Goal: Task Accomplishment & Management: Use online tool/utility

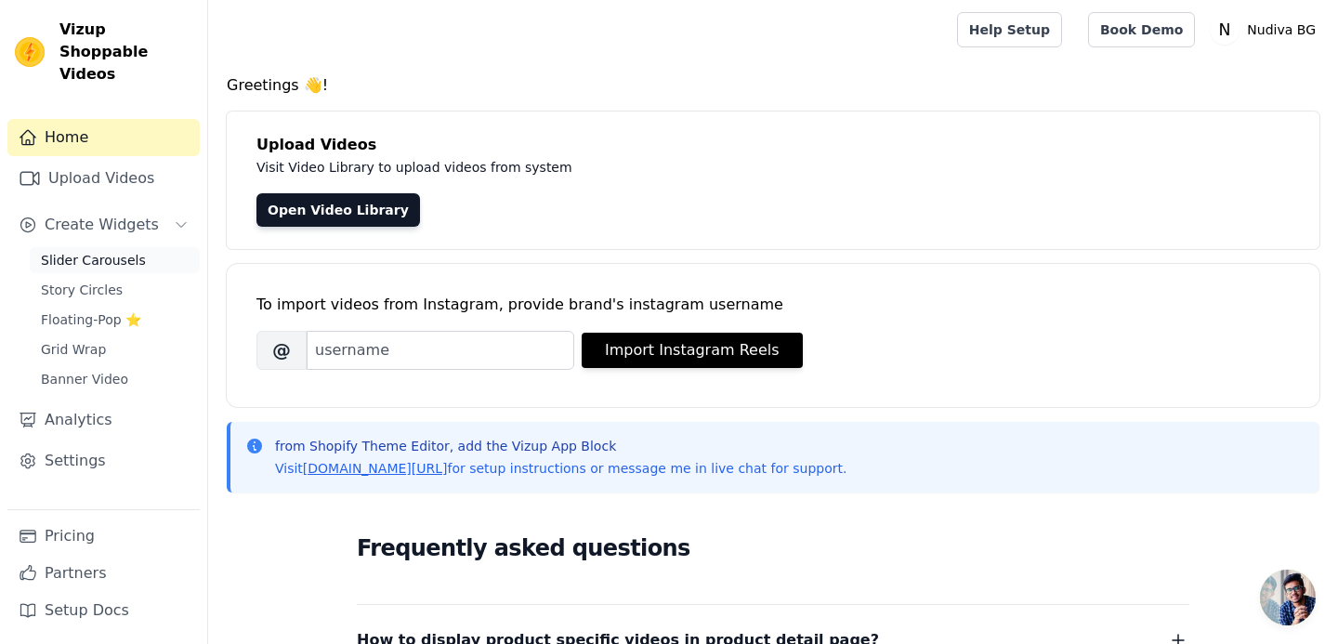
click at [77, 251] on span "Slider Carousels" at bounding box center [93, 260] width 105 height 19
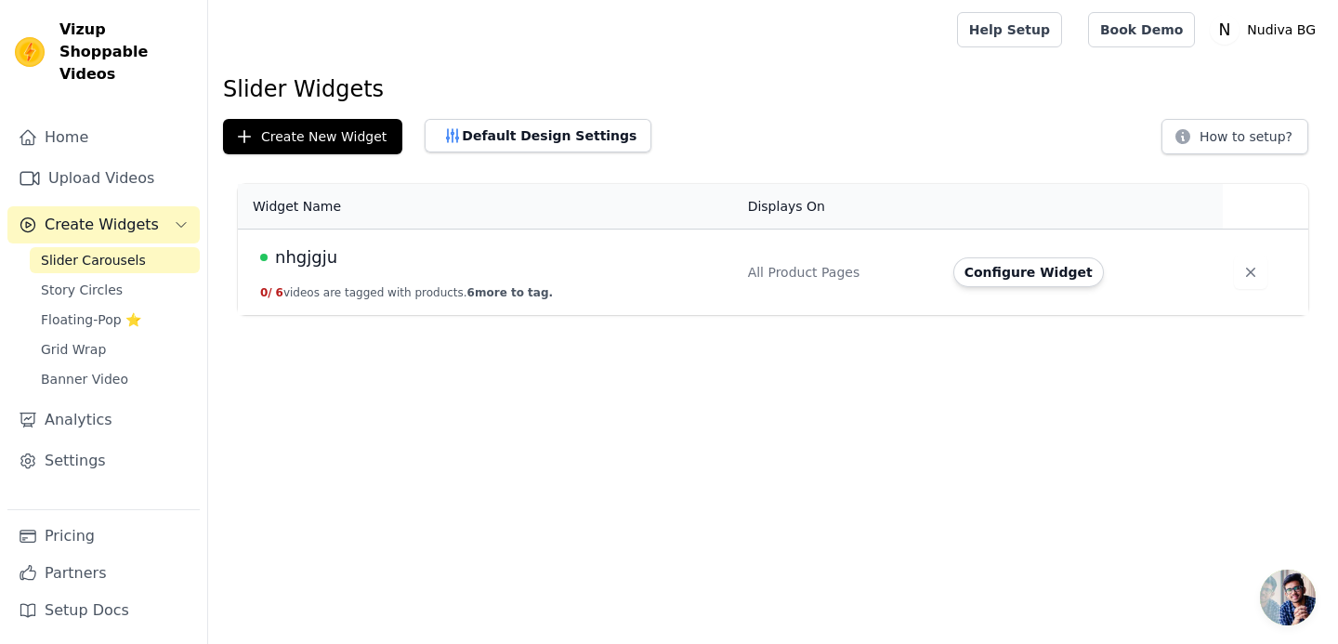
click at [361, 250] on div "nhgjgju" at bounding box center [492, 257] width 465 height 26
click at [551, 132] on button "Default Design Settings" at bounding box center [537, 135] width 227 height 33
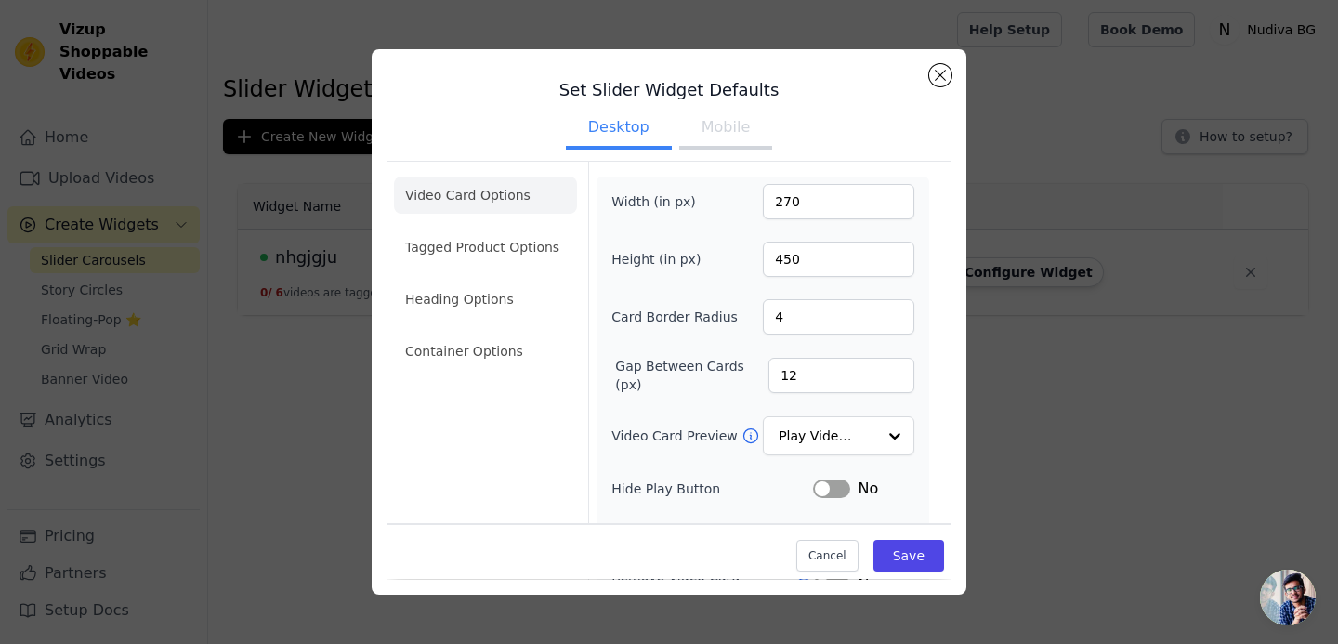
click at [735, 127] on button "Mobile" at bounding box center [725, 129] width 93 height 41
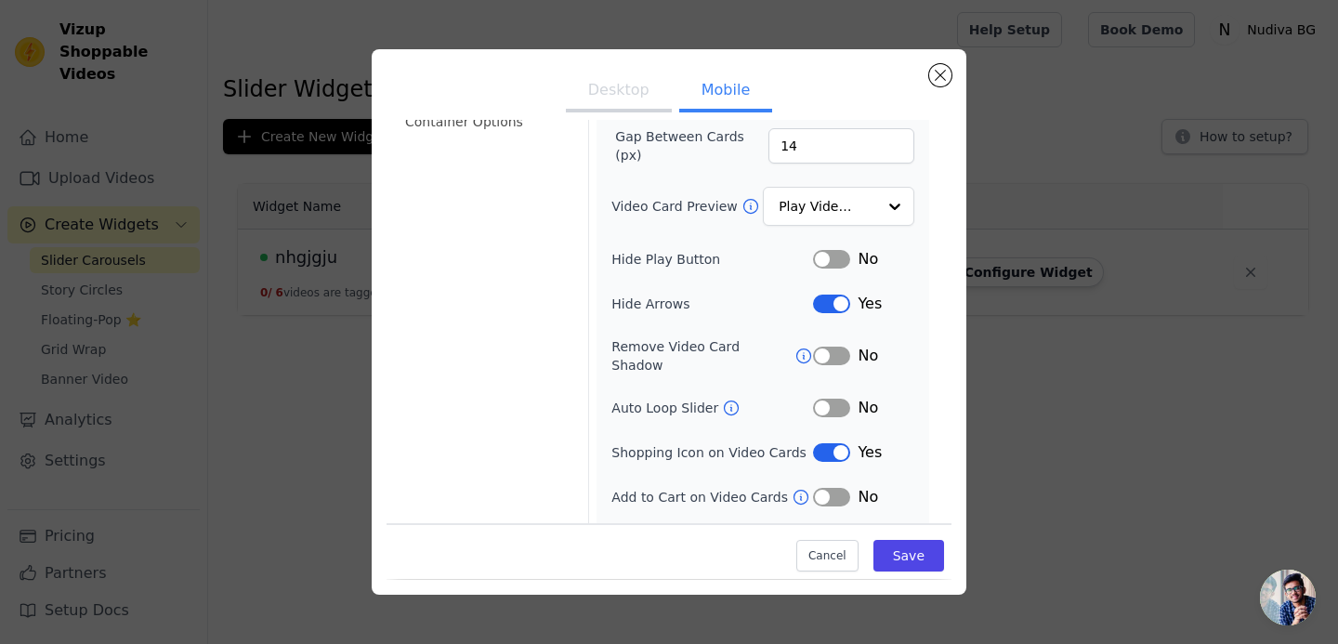
scroll to position [234, 0]
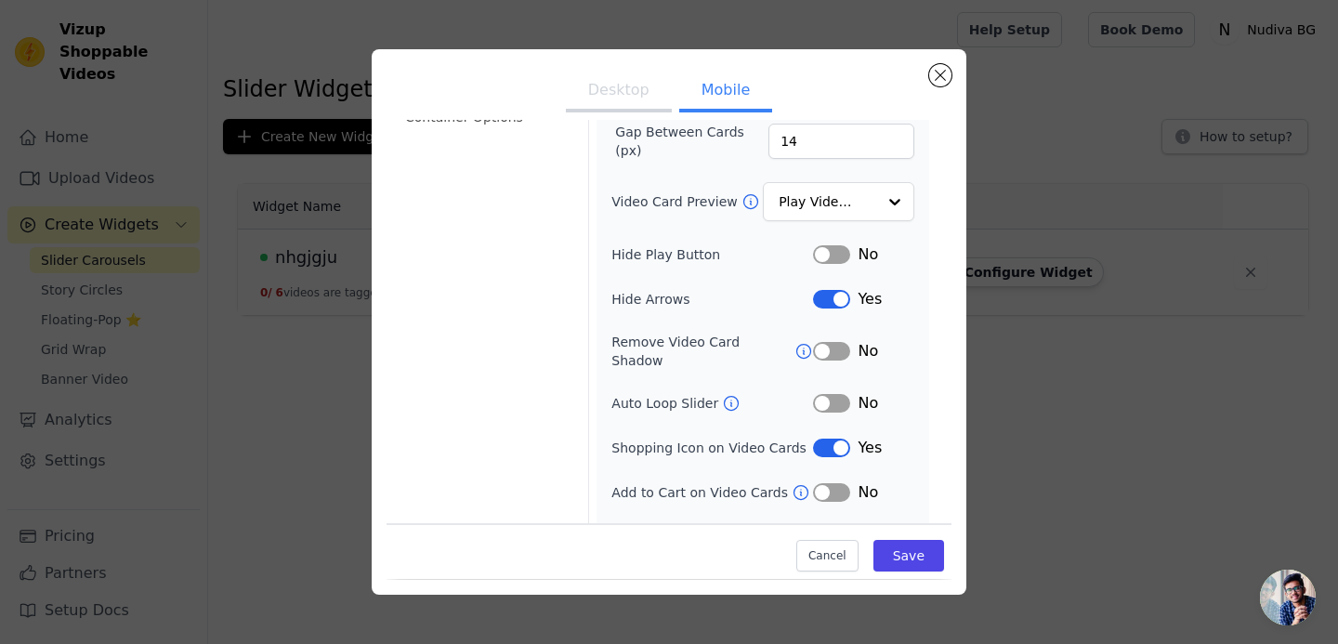
click at [827, 438] on button "Label" at bounding box center [831, 447] width 37 height 19
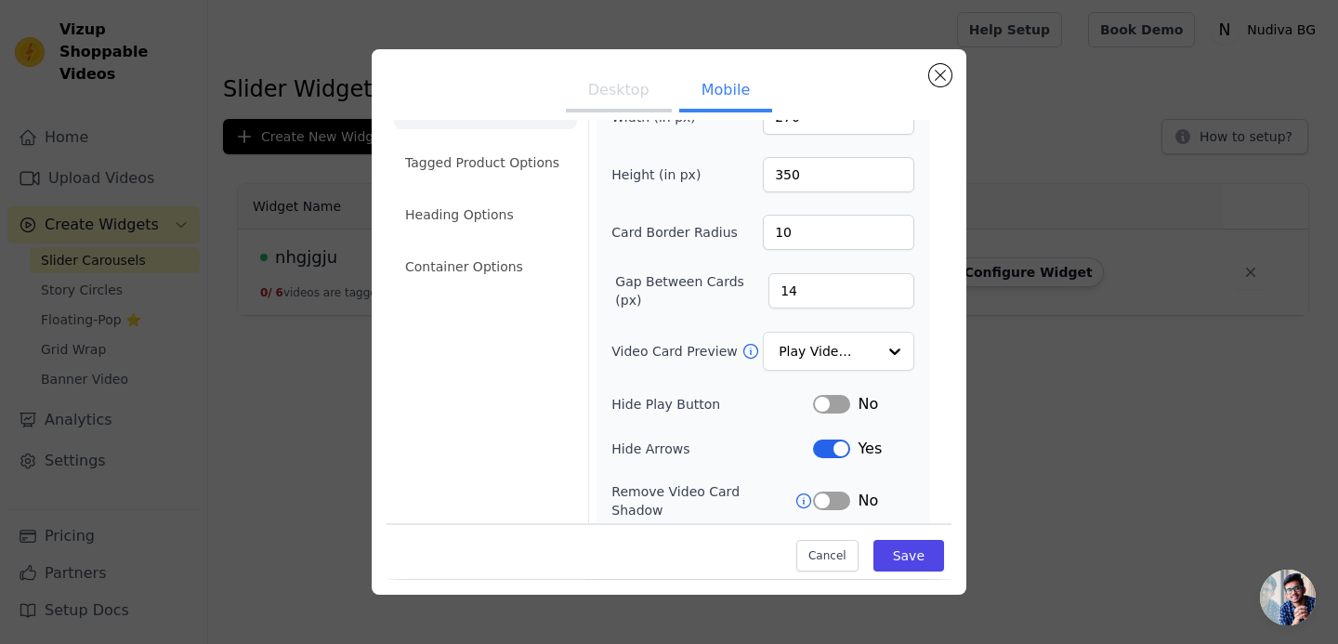
scroll to position [0, 0]
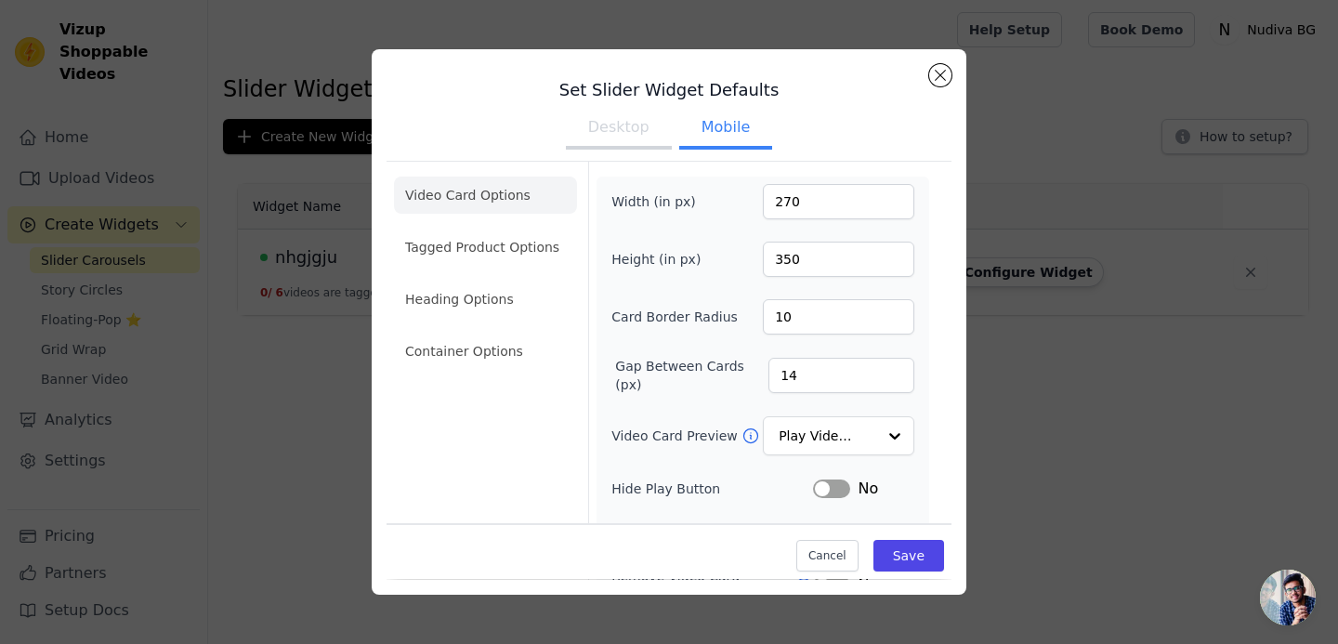
click at [618, 142] on button "Desktop" at bounding box center [619, 129] width 106 height 41
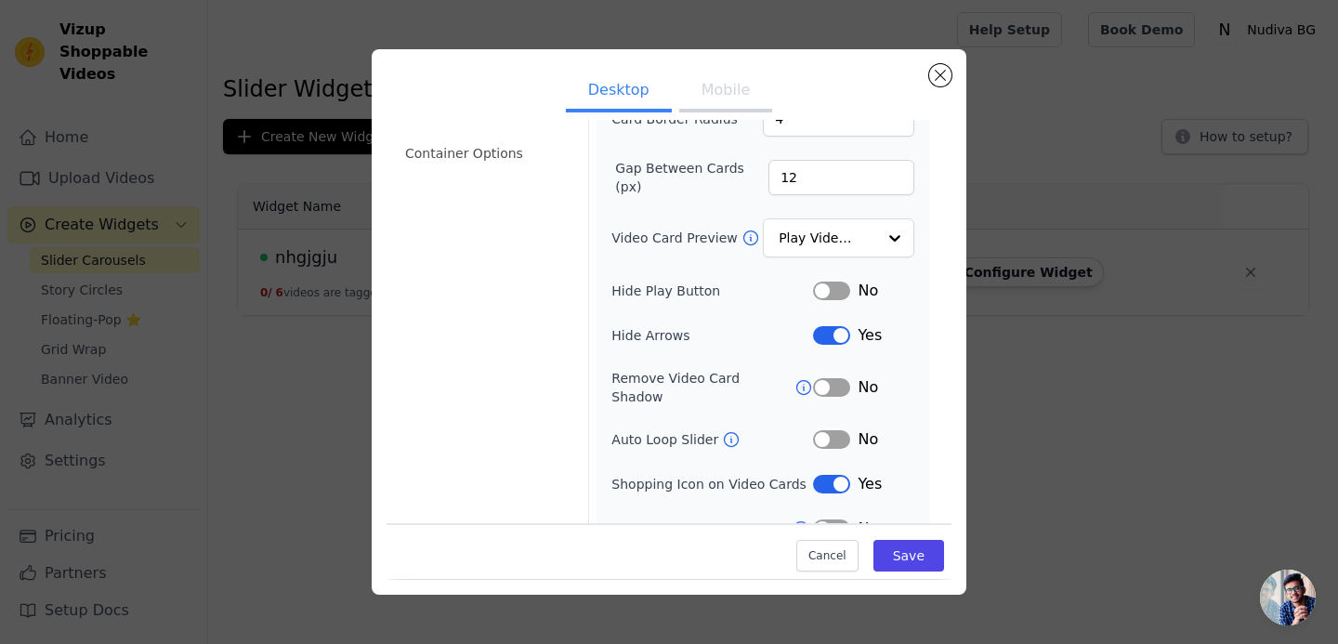
scroll to position [214, 0]
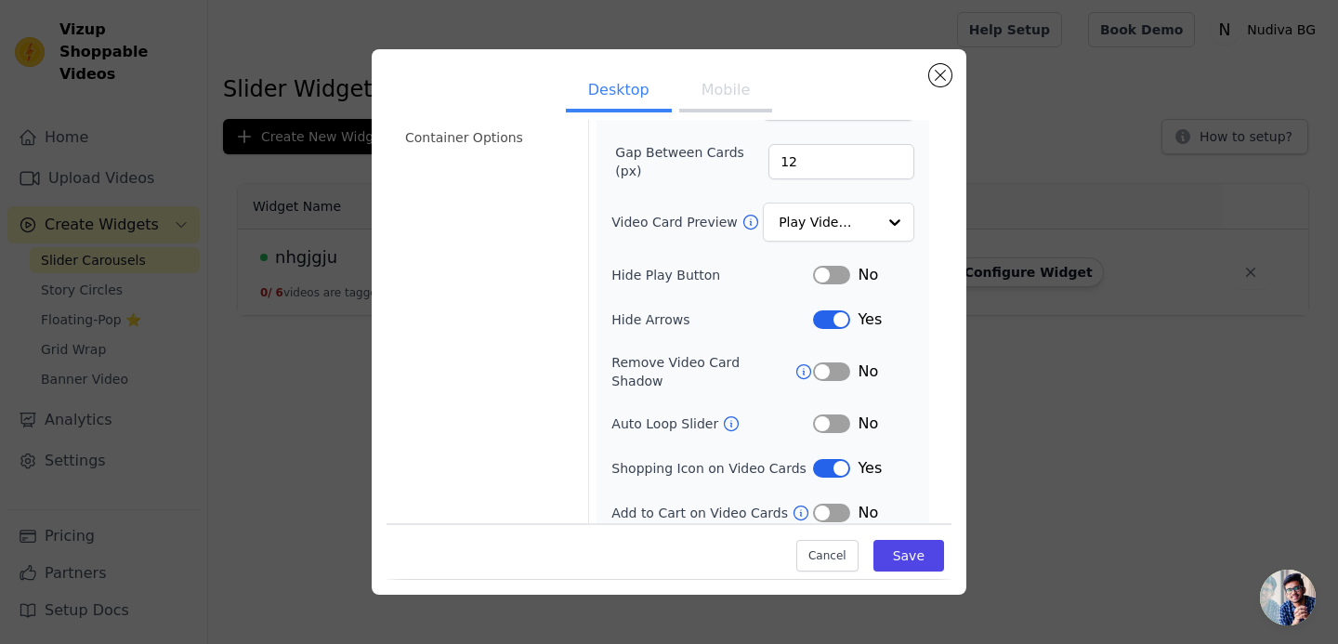
click at [835, 459] on button "Label" at bounding box center [831, 468] width 37 height 19
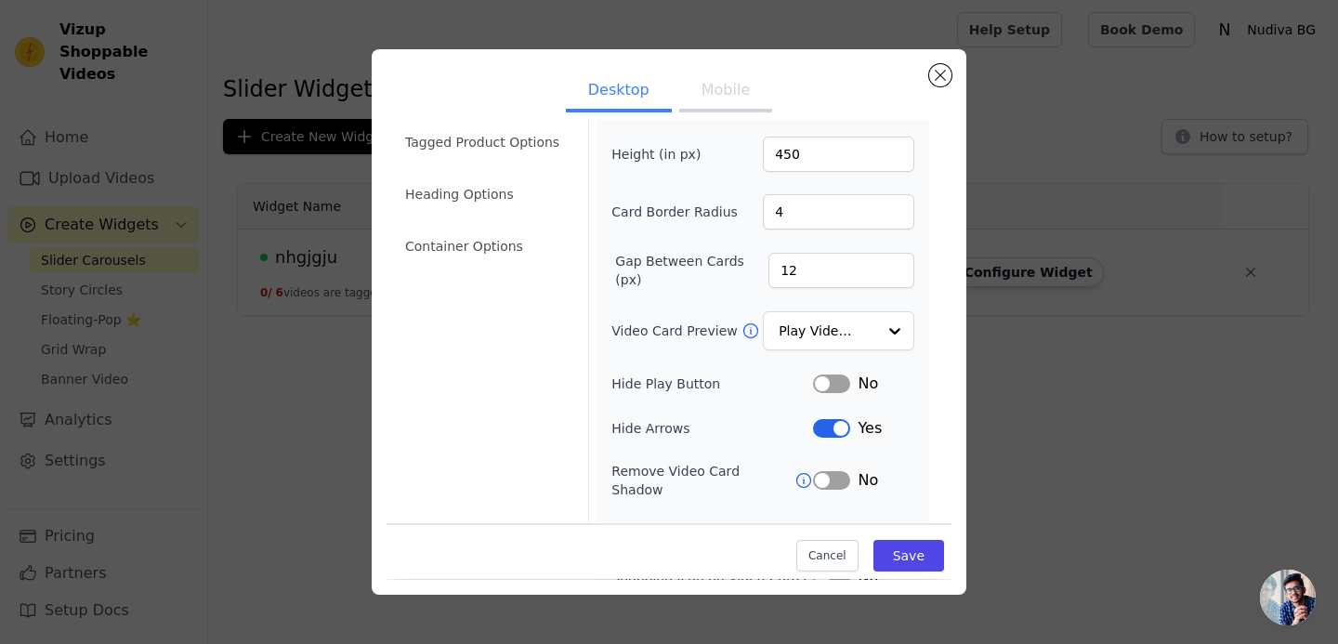
scroll to position [0, 0]
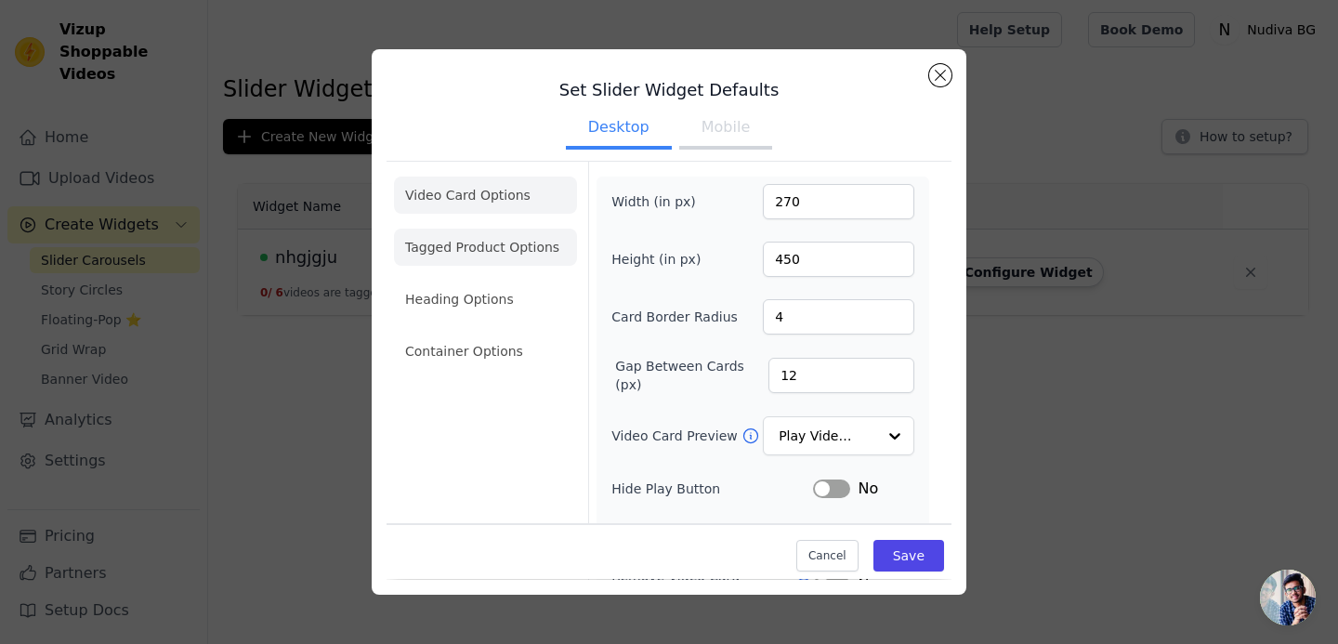
click at [463, 254] on li "Tagged Product Options" at bounding box center [485, 246] width 183 height 37
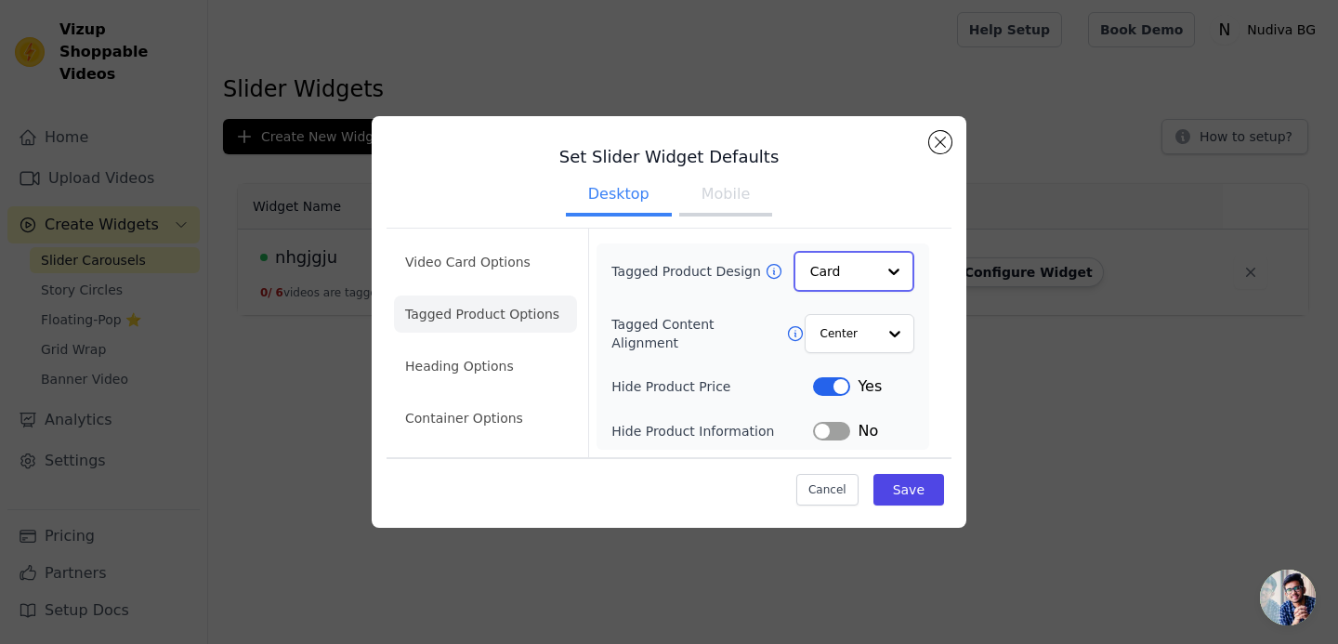
click at [869, 262] on input "Tagged Product Design" at bounding box center [842, 271] width 65 height 37
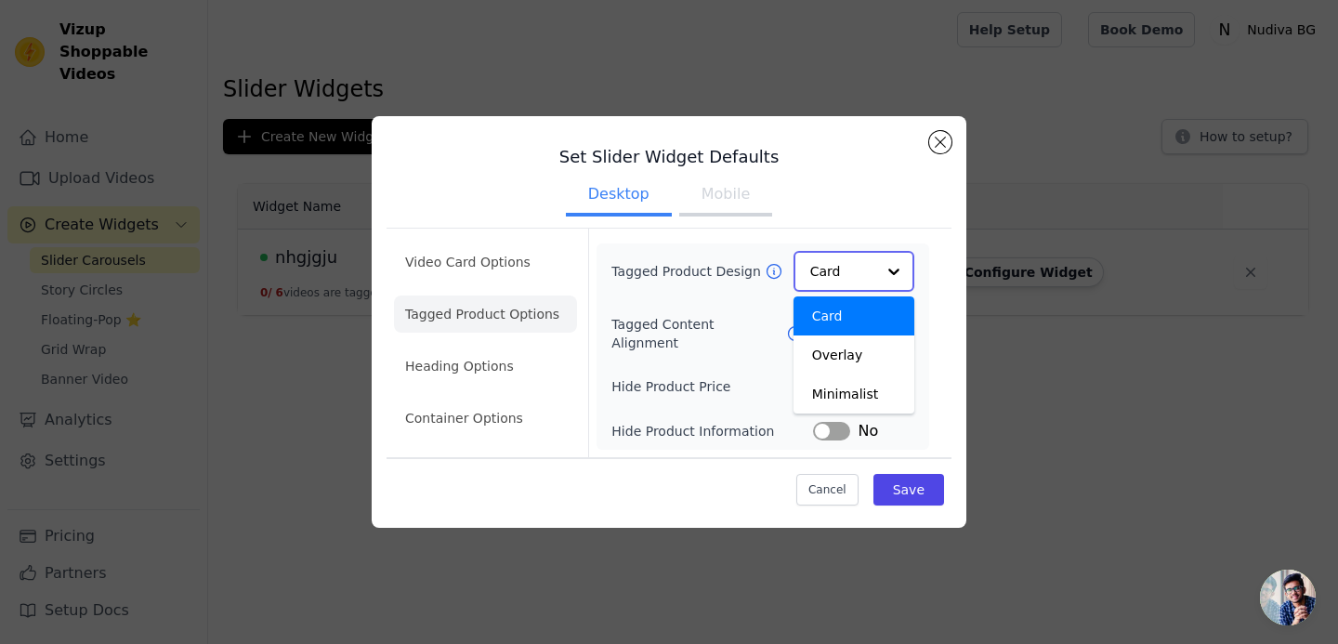
click at [869, 262] on input "Tagged Product Design" at bounding box center [842, 271] width 65 height 37
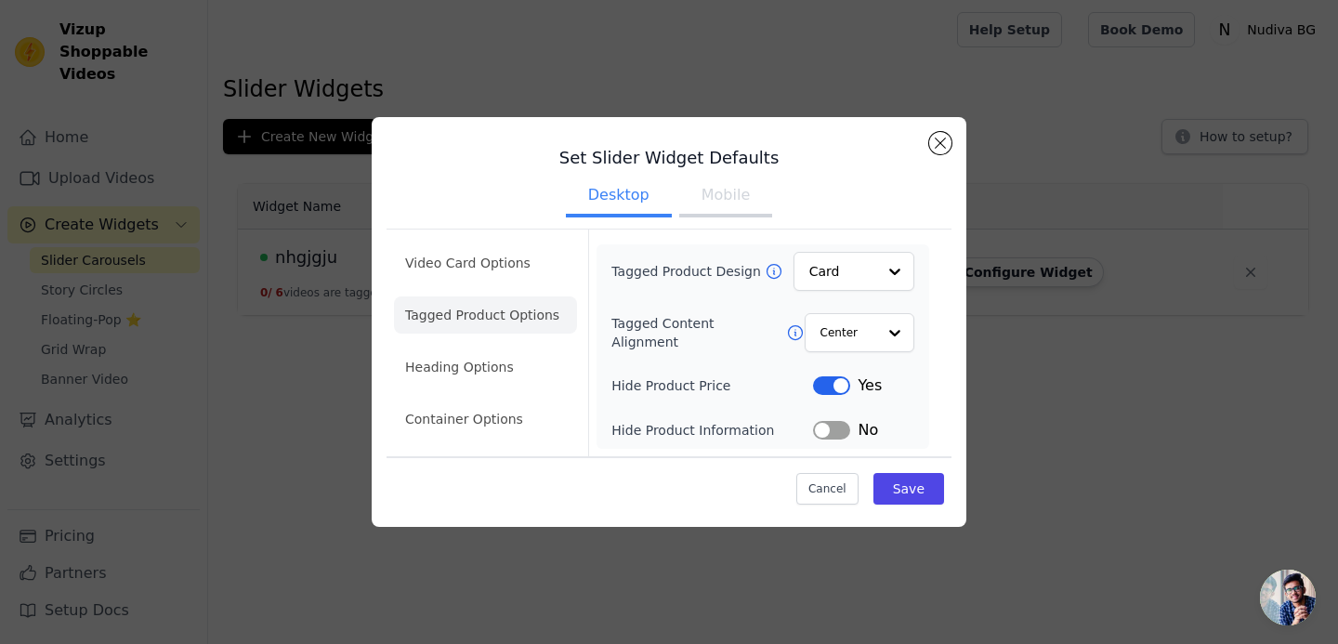
click at [705, 200] on button "Mobile" at bounding box center [725, 196] width 93 height 41
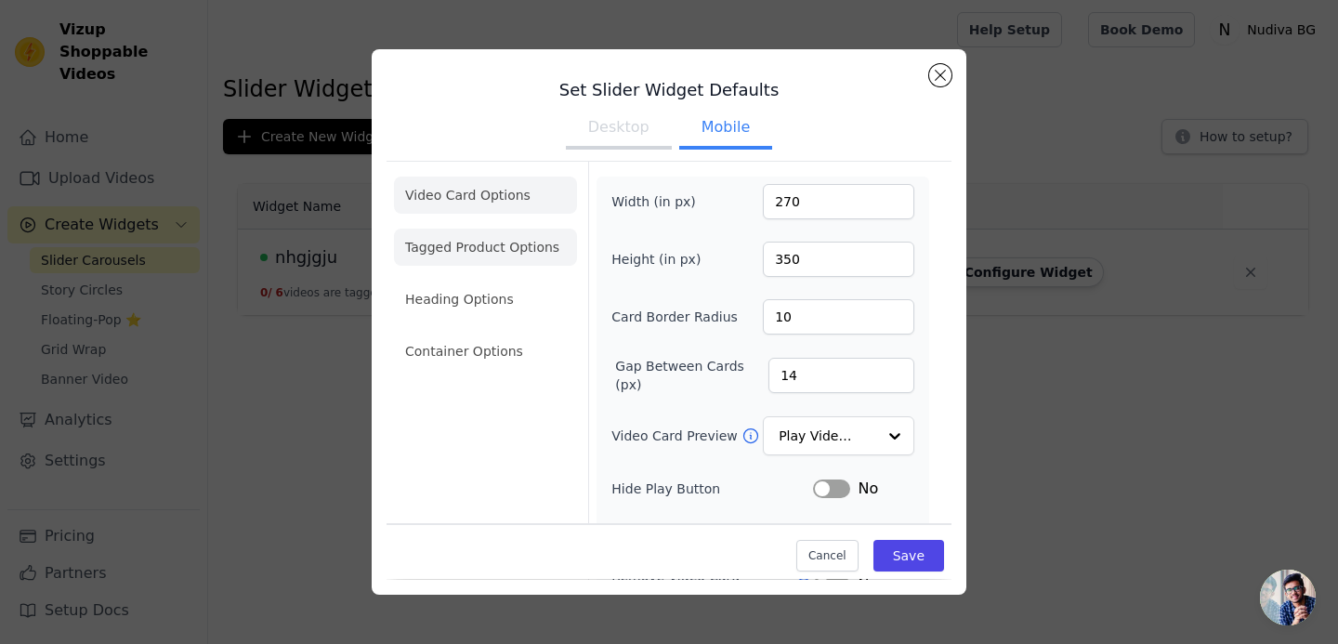
click at [522, 256] on li "Tagged Product Options" at bounding box center [485, 246] width 183 height 37
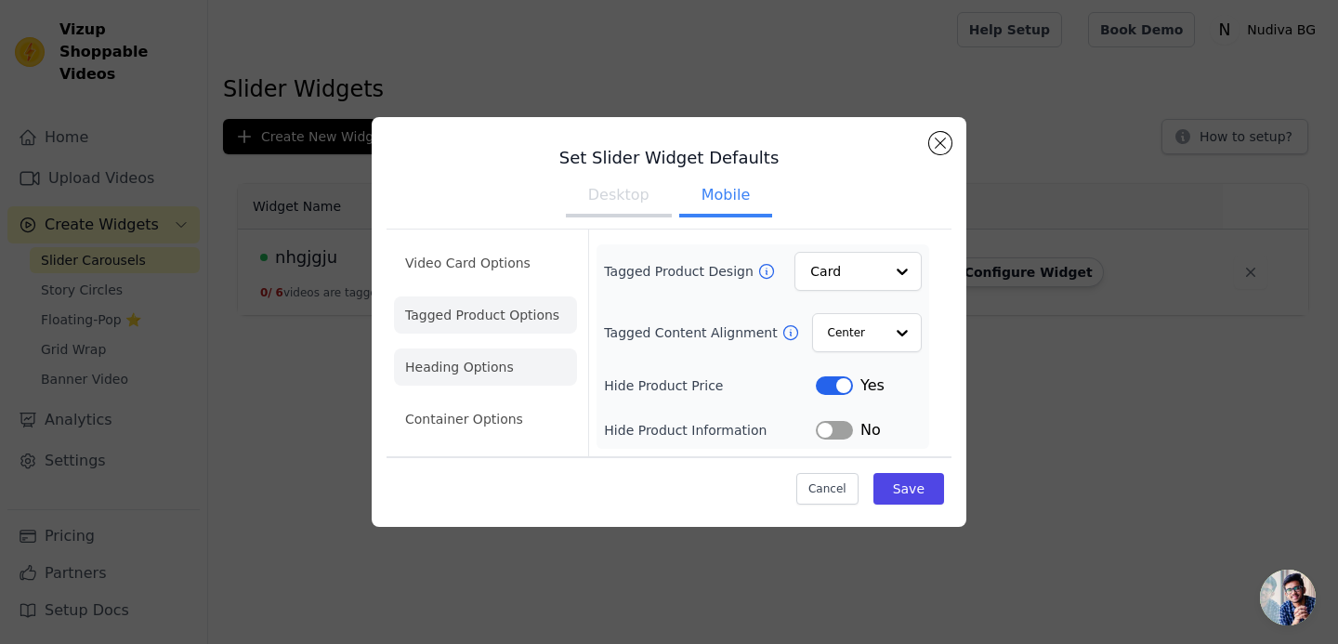
click at [493, 372] on li "Heading Options" at bounding box center [485, 366] width 183 height 37
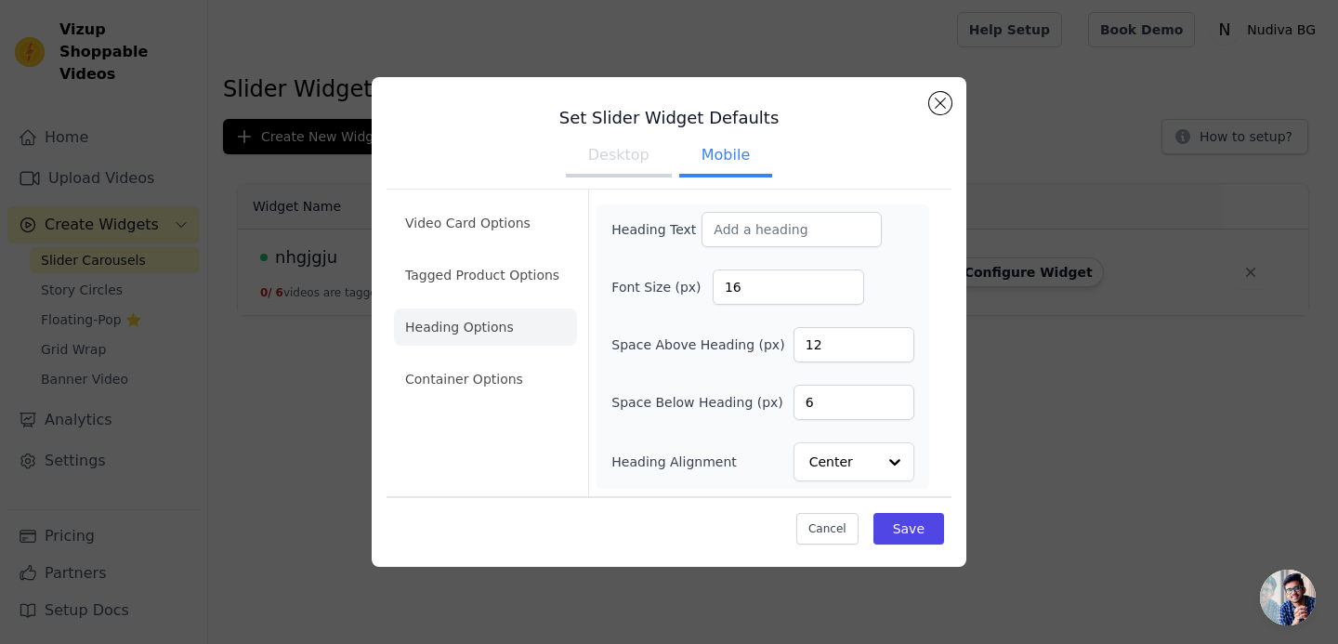
click at [493, 372] on li "Container Options" at bounding box center [485, 378] width 183 height 37
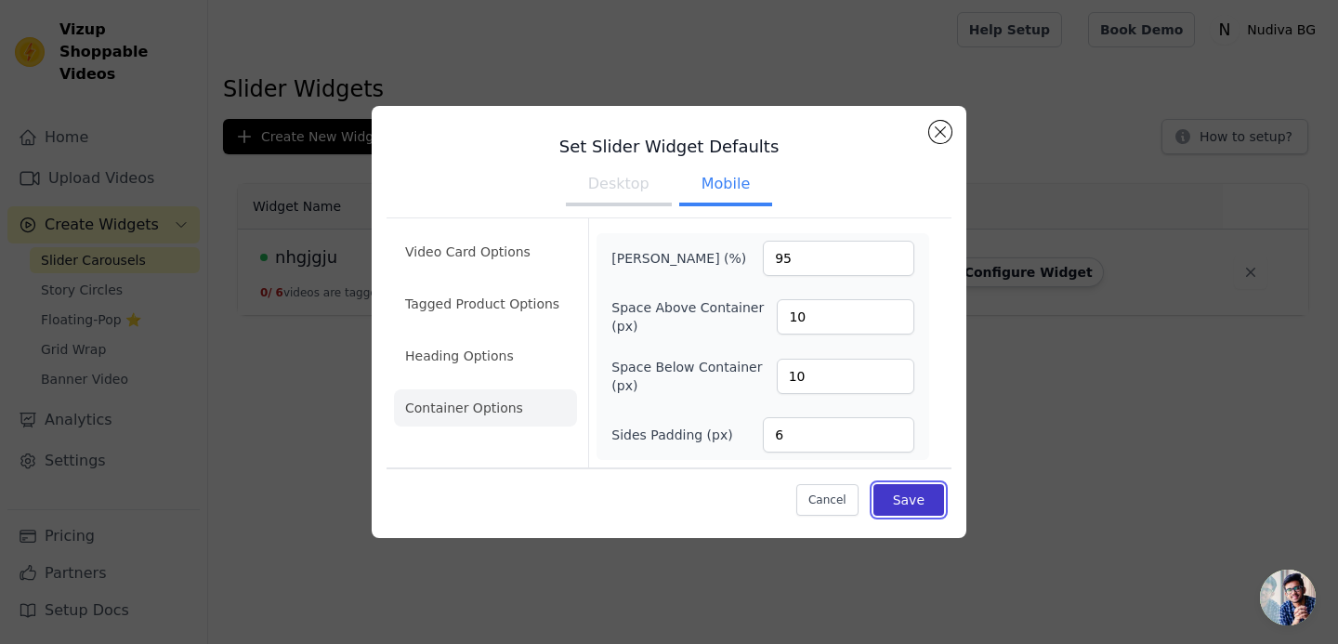
click at [917, 502] on button "Save" at bounding box center [908, 500] width 71 height 32
